Goal: Navigation & Orientation: Understand site structure

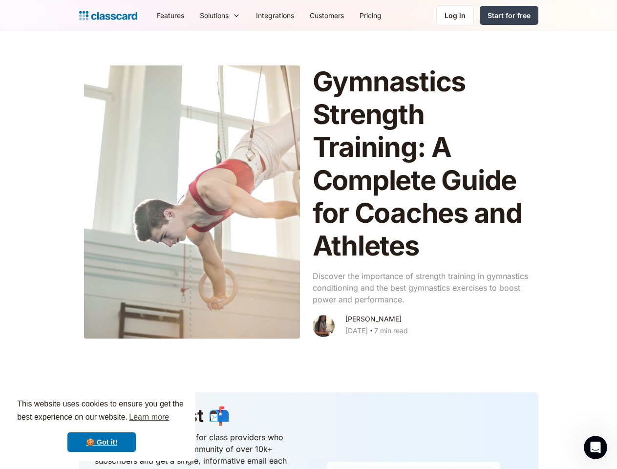
click at [102, 425] on div "This website uses cookies to ensure you get the best experience on our website.…" at bounding box center [102, 425] width 188 height 72
click at [344, 15] on nav "Features Resources Blog The latest industry news, updates and info. Customer st…" at bounding box center [344, 15] width 390 height 22
click at [200, 15] on div "Solutions" at bounding box center [214, 15] width 29 height 10
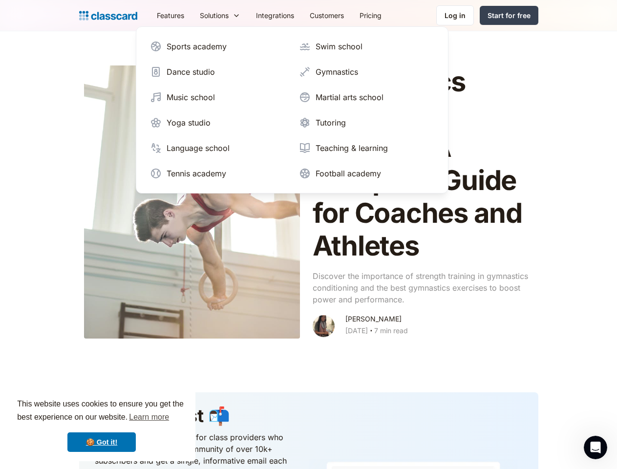
click at [596, 448] on icon "Open Intercom Messenger" at bounding box center [596, 448] width 16 height 16
